Goal: Task Accomplishment & Management: Manage account settings

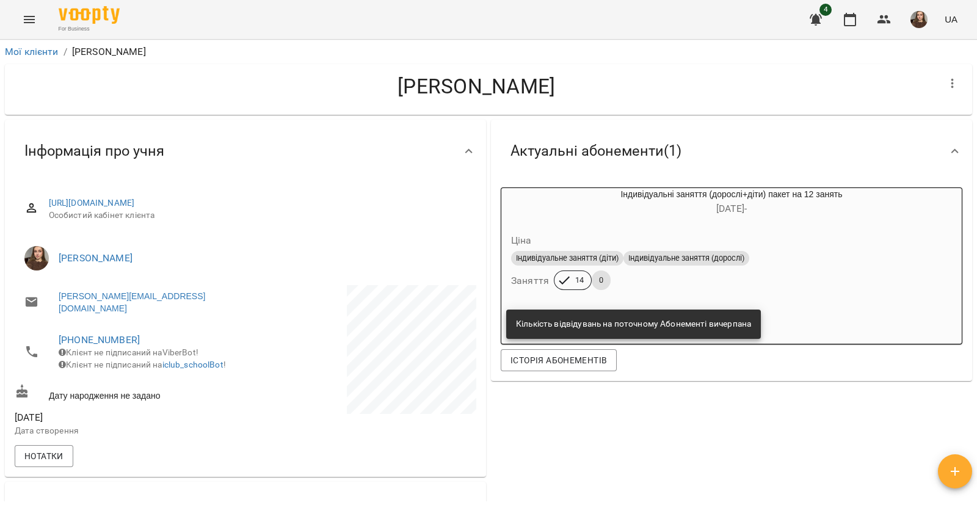
click at [557, 281] on icon "button" at bounding box center [564, 280] width 15 height 15
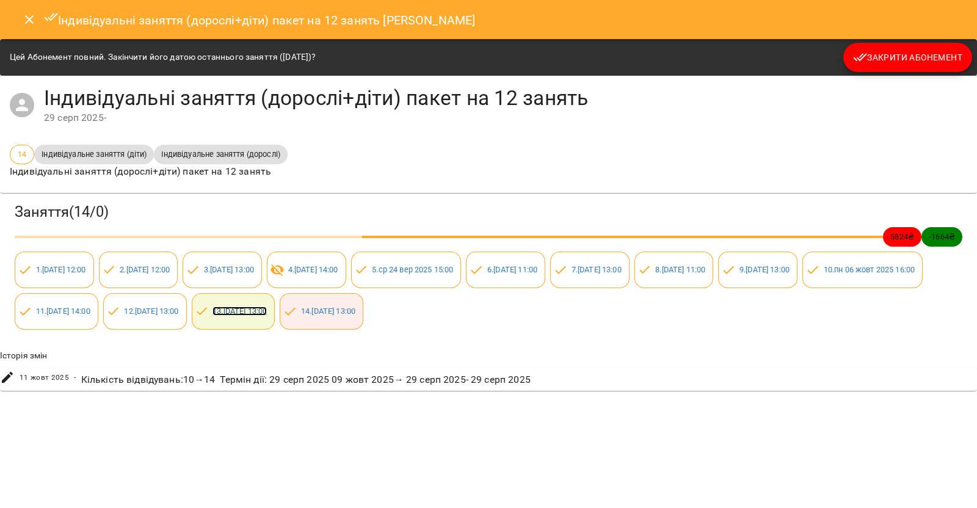
click at [267, 312] on link "13 . [DATE] 13:00" at bounding box center [239, 311] width 54 height 9
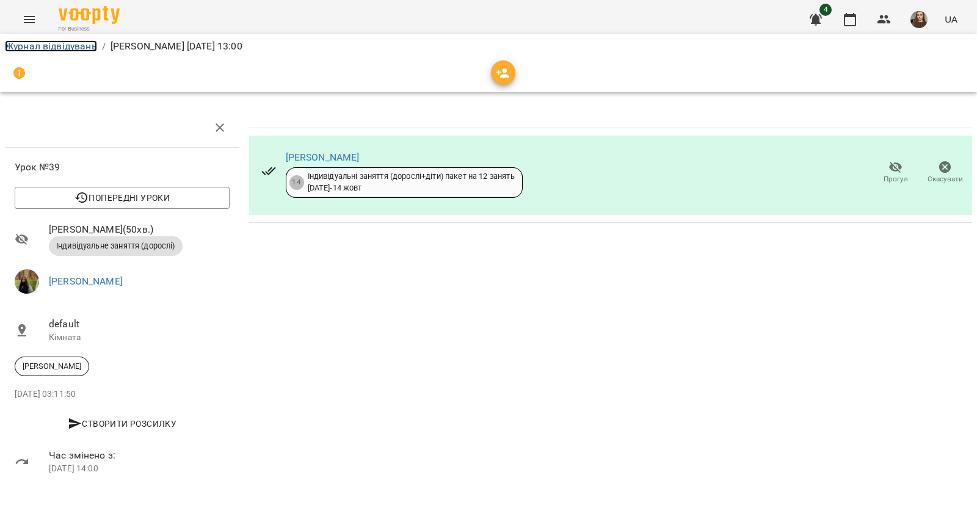
click at [89, 41] on link "Журнал відвідувань" at bounding box center [51, 46] width 92 height 12
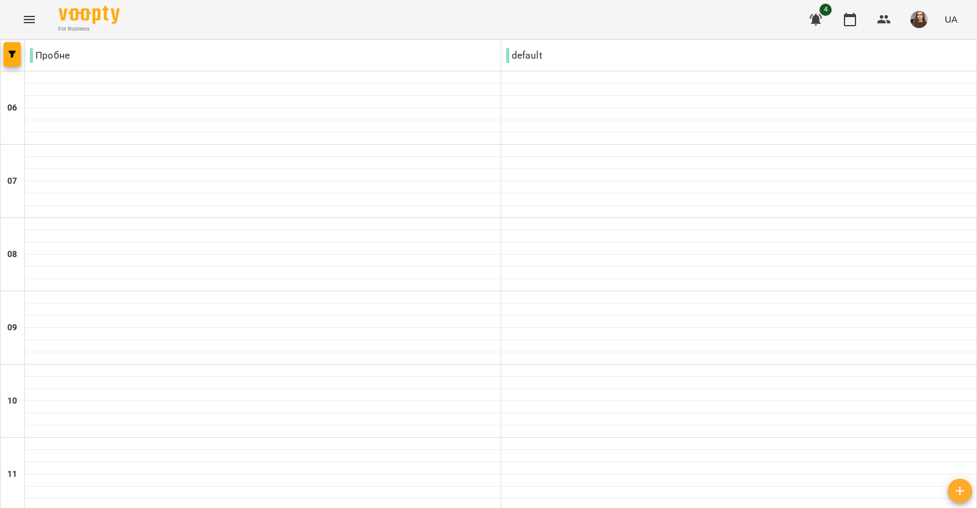
scroll to position [610, 0]
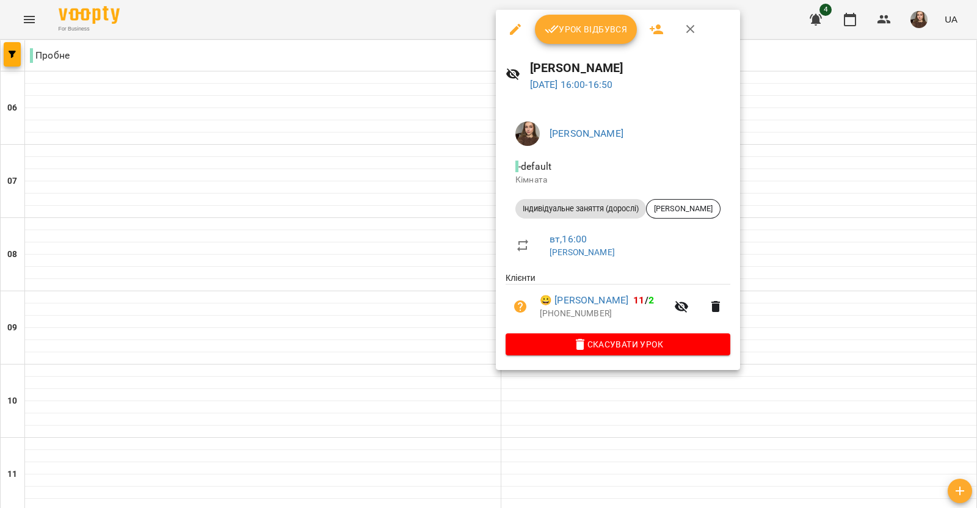
click at [562, 49] on div "[PERSON_NAME] [DATE] 16:00 - 16:50" at bounding box center [618, 75] width 244 height 53
click at [562, 33] on span "Урок відбувся" at bounding box center [586, 29] width 83 height 15
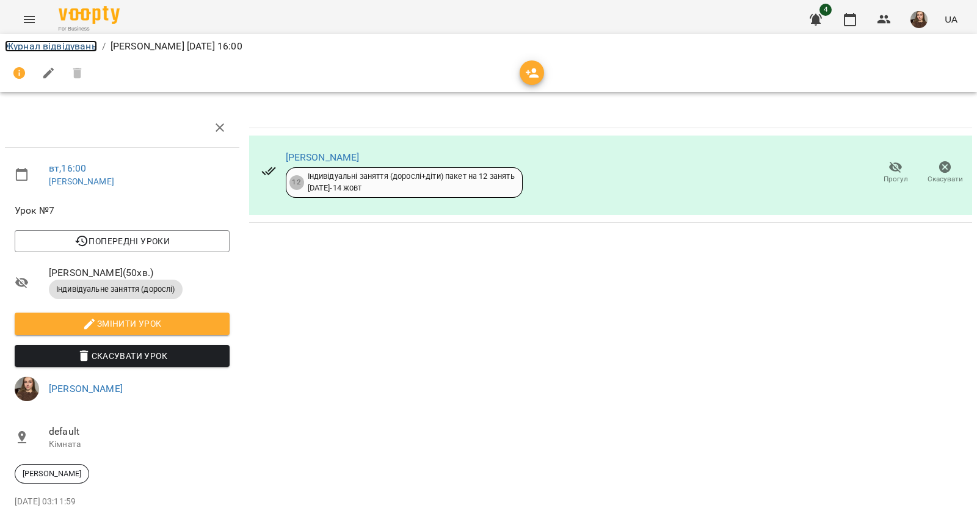
click at [64, 45] on link "Журнал відвідувань" at bounding box center [51, 46] width 92 height 12
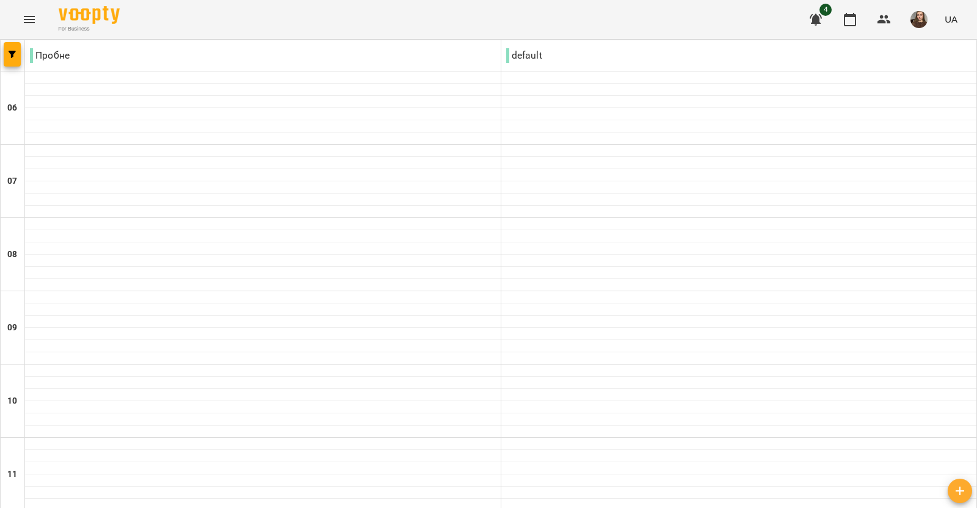
scroll to position [890, 0]
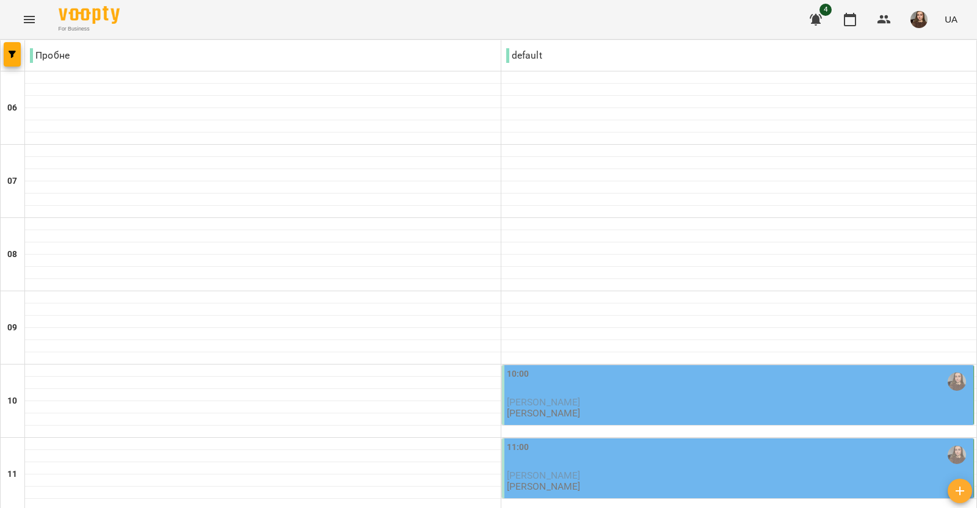
scroll to position [0, 0]
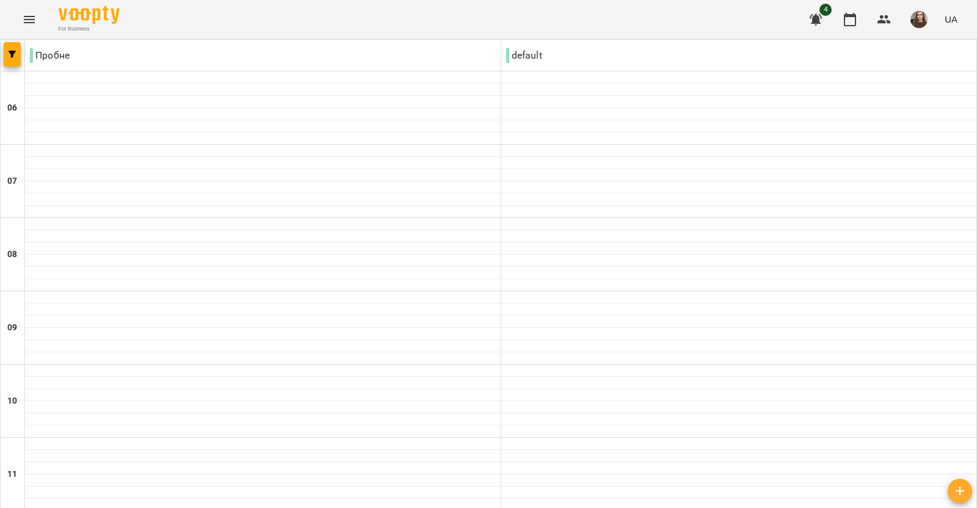
scroll to position [509, 0]
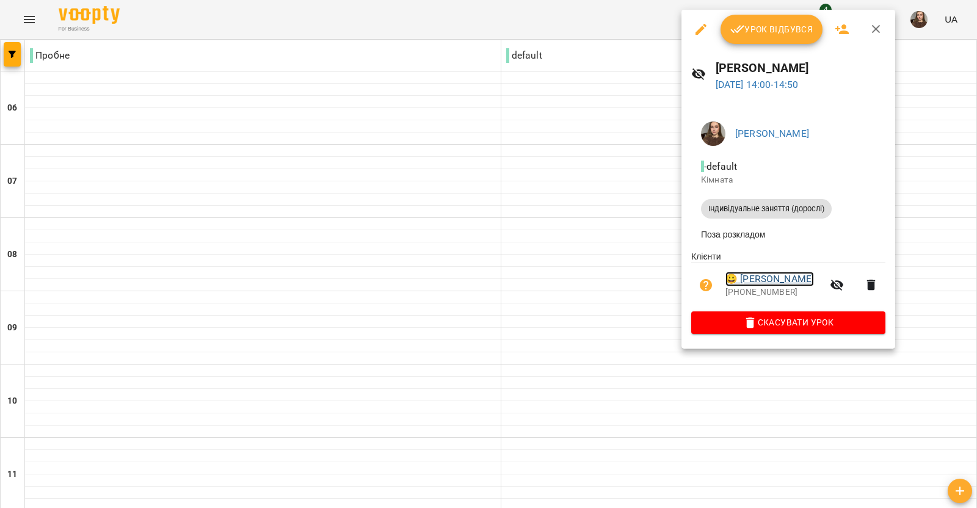
click at [785, 279] on link "😀 [PERSON_NAME]" at bounding box center [769, 279] width 89 height 15
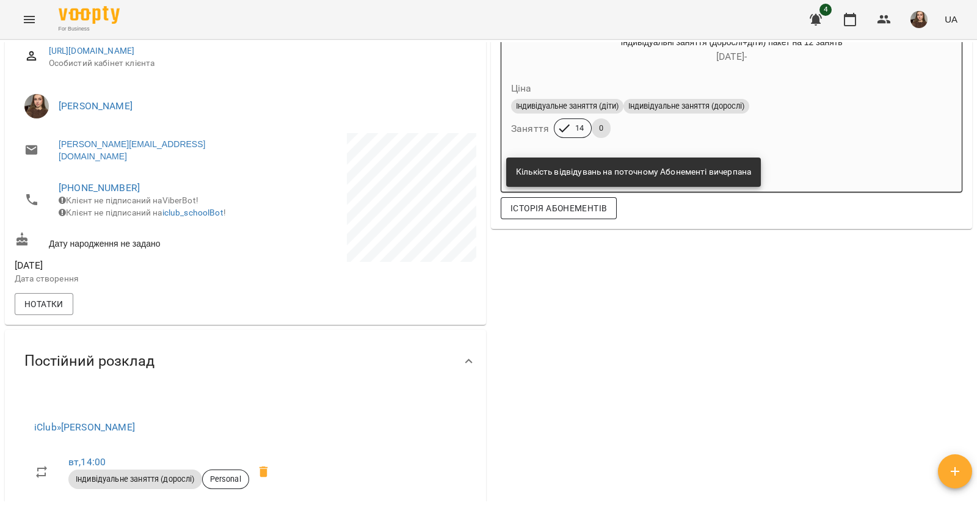
click at [554, 212] on span "Історія абонементів" at bounding box center [558, 208] width 96 height 15
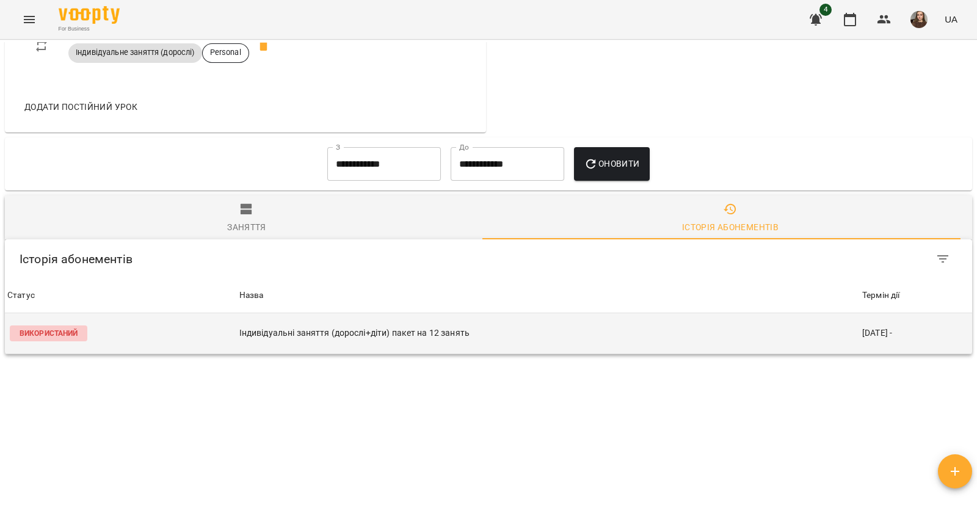
click at [743, 313] on td "Індивідуальні заняття (дорослі+діти) пакет на 12 занять" at bounding box center [548, 333] width 623 height 41
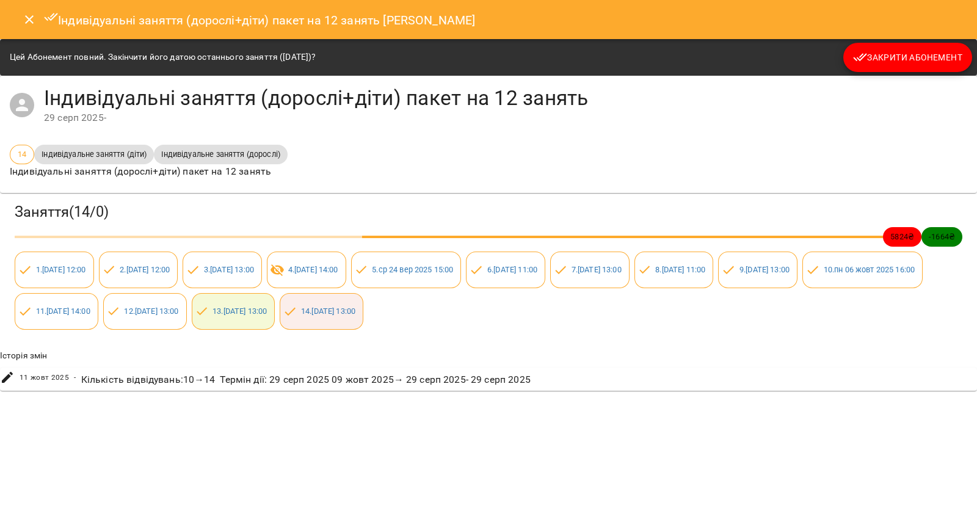
click at [24, 27] on button "Close" at bounding box center [29, 19] width 29 height 29
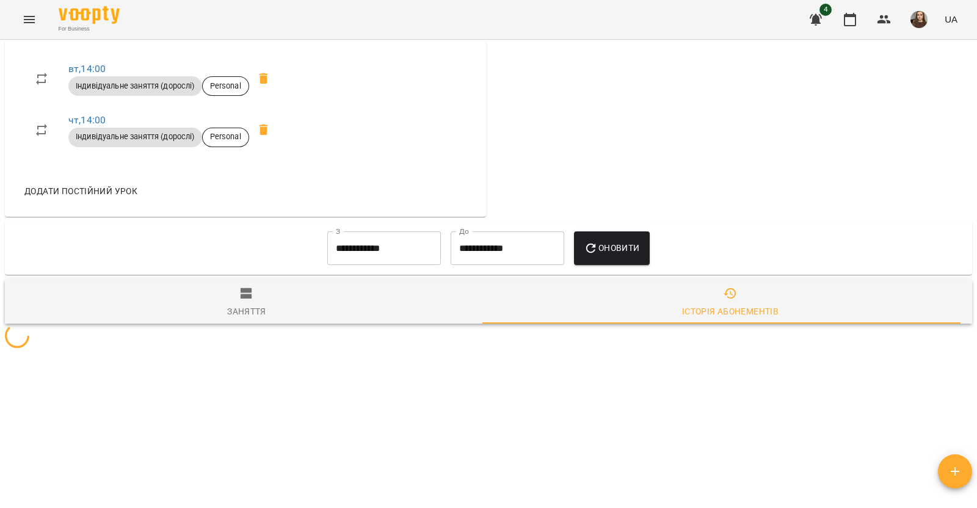
scroll to position [544, 0]
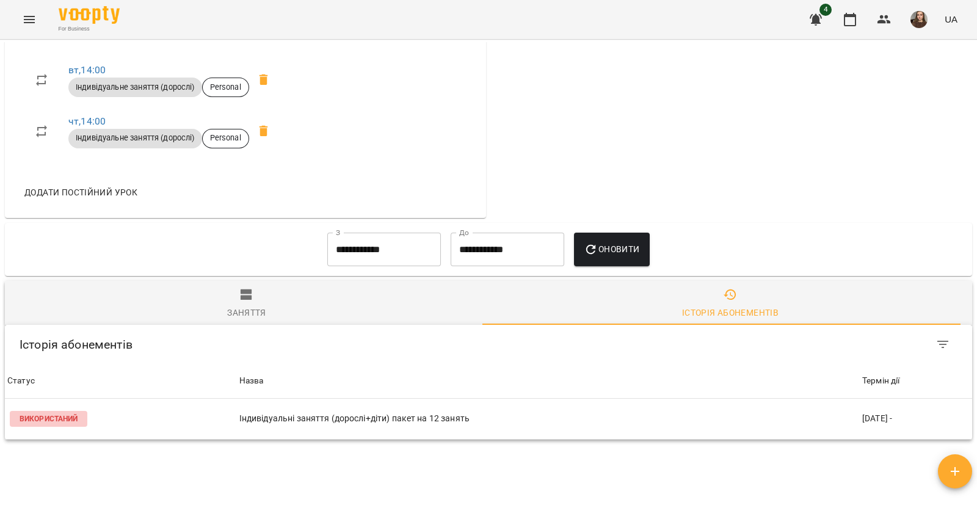
click at [266, 288] on span "Заняття" at bounding box center [246, 304] width 469 height 33
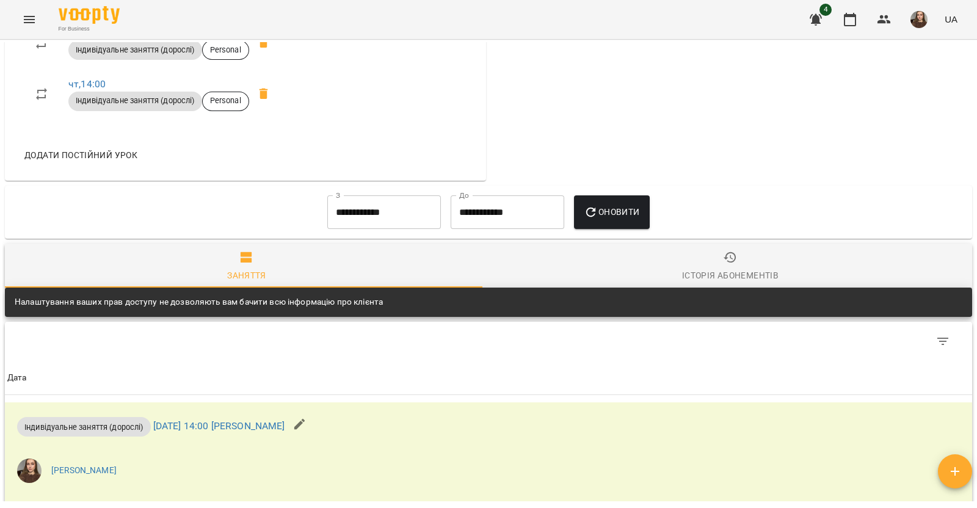
scroll to position [559, 0]
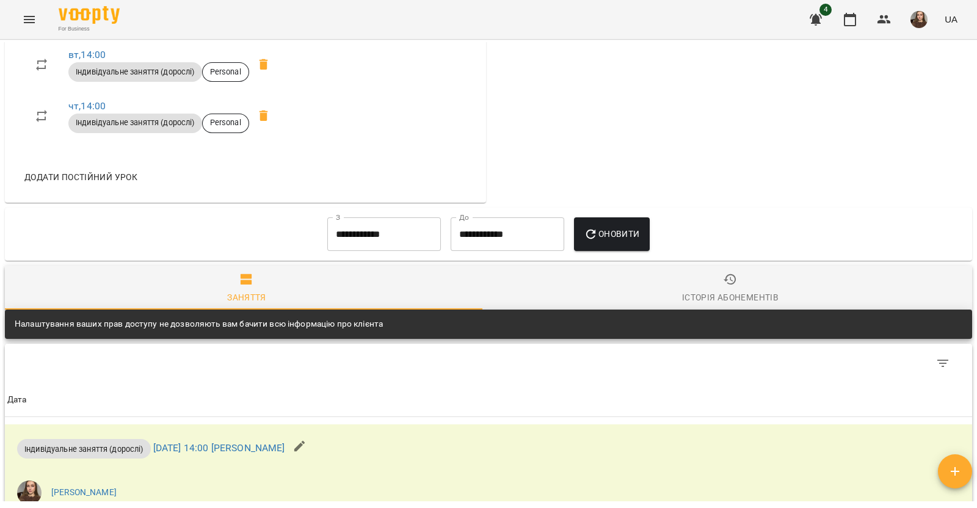
click at [920, 18] on img "button" at bounding box center [918, 19] width 17 height 17
click at [24, 13] on div at bounding box center [488, 254] width 977 height 508
click at [29, 16] on icon "Menu" at bounding box center [29, 19] width 11 height 7
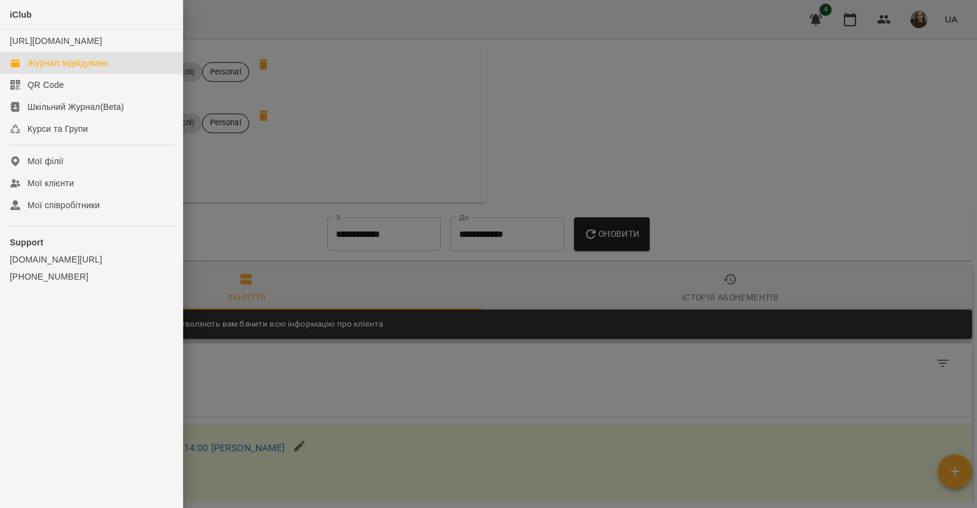
click at [109, 69] on div "Журнал відвідувань" at bounding box center [67, 63] width 81 height 12
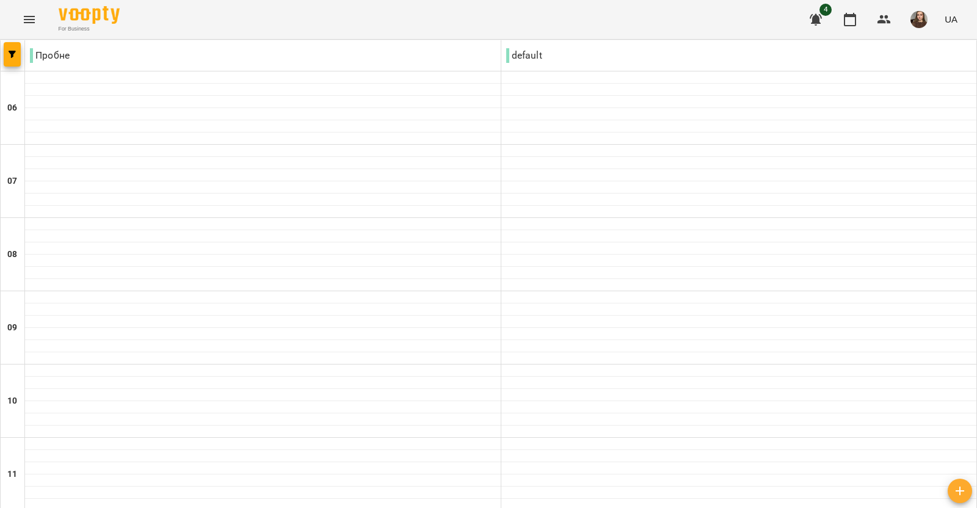
scroll to position [890, 0]
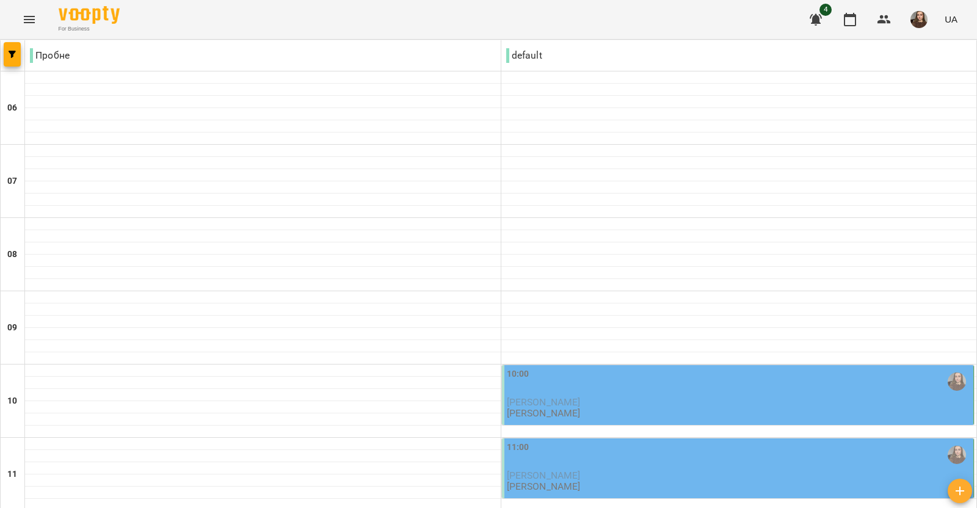
scroll to position [382, 0]
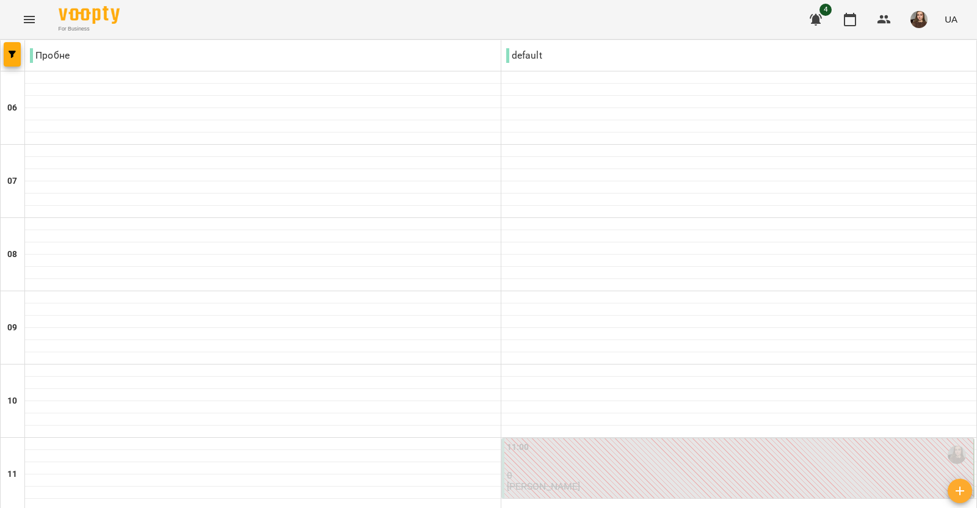
scroll to position [661, 0]
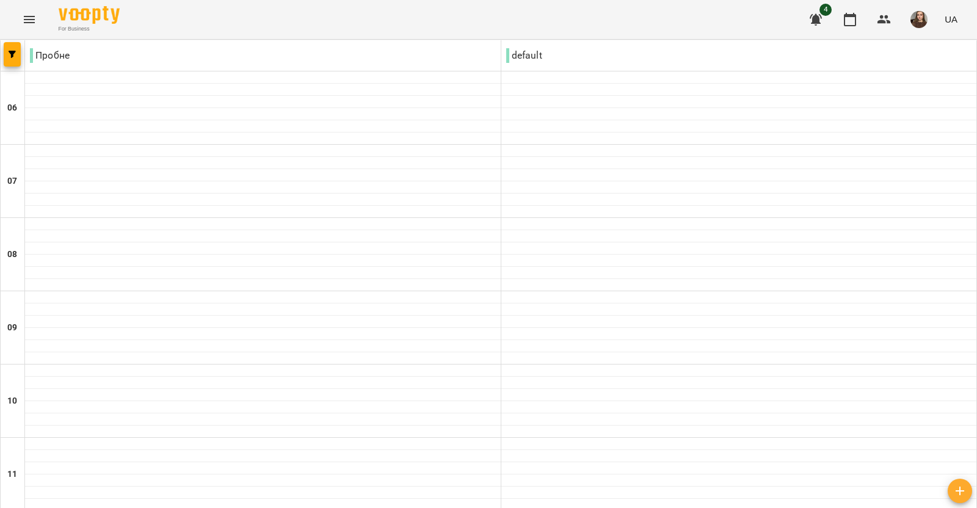
scroll to position [763, 0]
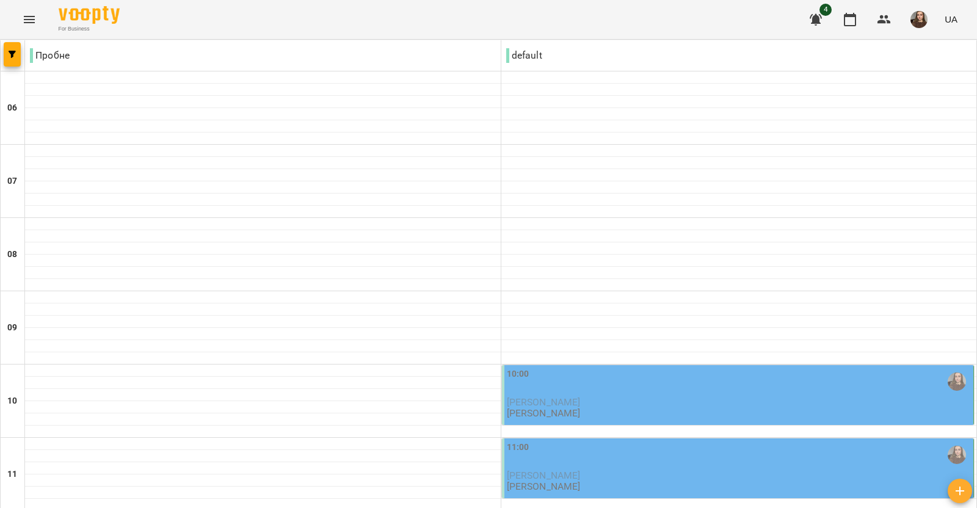
scroll to position [890, 0]
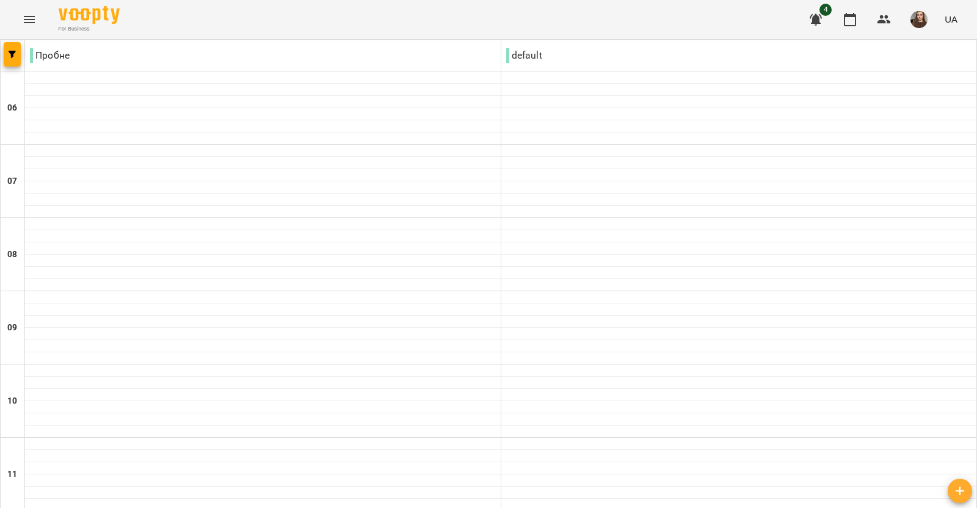
scroll to position [0, 0]
